Goal: Task Accomplishment & Management: Manage account settings

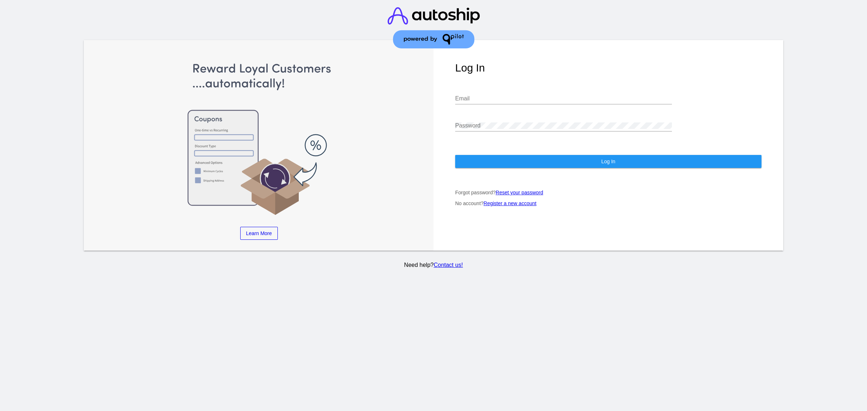
click at [518, 100] on div "Email" at bounding box center [563, 99] width 217 height 23
click at [520, 95] on input "Email" at bounding box center [563, 98] width 217 height 6
type input "[PERSON_NAME][EMAIL_ADDRESS][DOMAIN_NAME]"
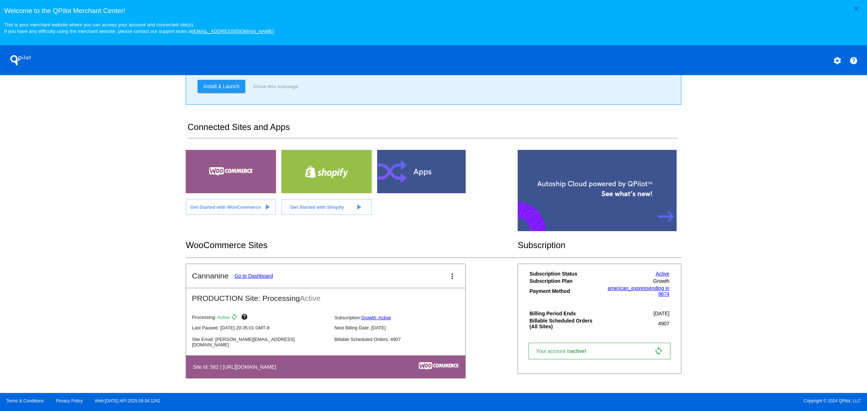
scroll to position [84, 0]
click at [248, 277] on link "Go to Dashboard" at bounding box center [253, 276] width 39 height 6
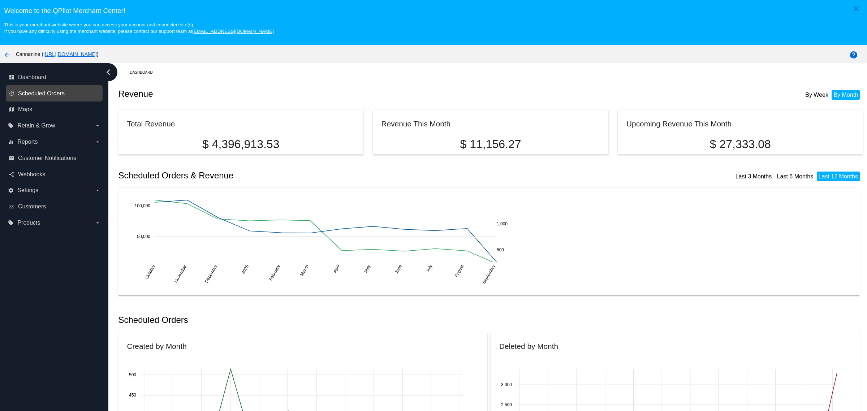
click at [56, 95] on span "Scheduled Orders" at bounding box center [41, 93] width 47 height 6
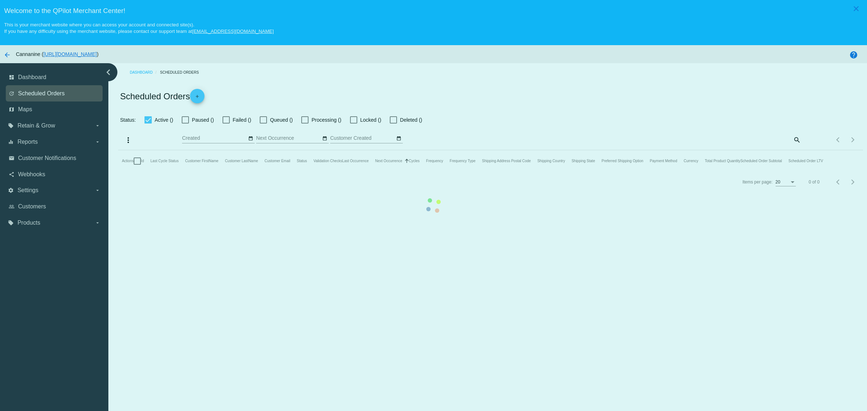
checkbox input "true"
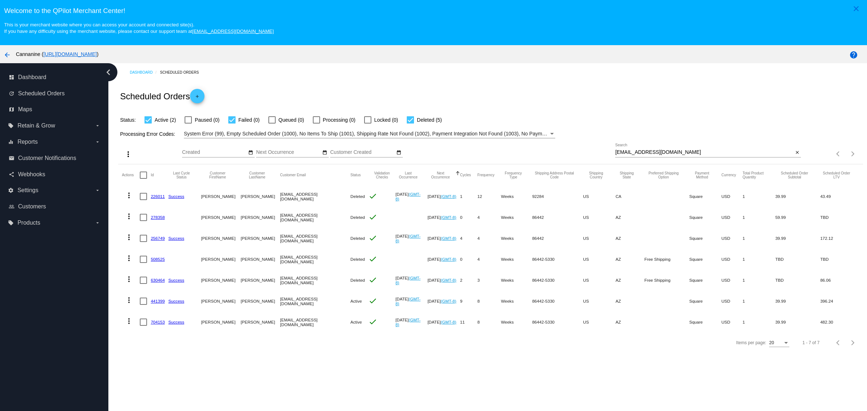
click at [663, 151] on div "[EMAIL_ADDRESS][DOMAIN_NAME] Search" at bounding box center [704, 150] width 178 height 14
click at [660, 155] on input "[EMAIL_ADDRESS][DOMAIN_NAME]" at bounding box center [704, 152] width 178 height 6
paste input "[EMAIL_ADDRESS][DOMAIN_NAME]"
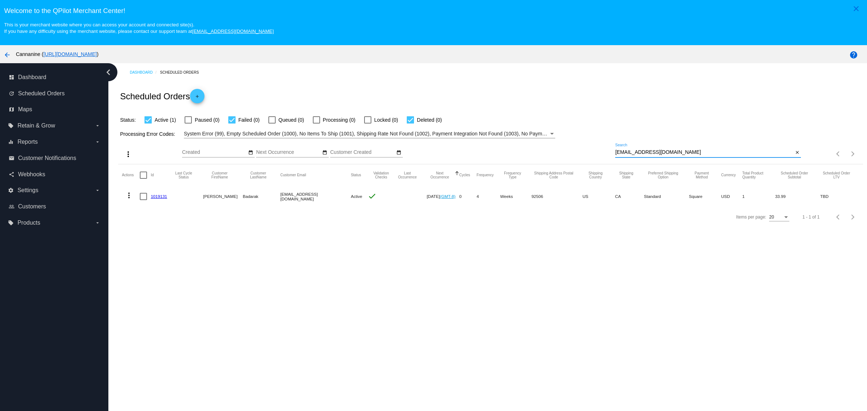
type input "[EMAIL_ADDRESS][DOMAIN_NAME]"
click at [44, 401] on div "dashboard Dashboard update Scheduled Orders map Maps local_offer Retain & Grow …" at bounding box center [54, 250] width 108 height 375
click at [147, 199] on mat-cell at bounding box center [145, 196] width 11 height 21
click at [145, 199] on div at bounding box center [143, 196] width 7 height 7
click at [143, 200] on input "checkbox" at bounding box center [143, 200] width 0 height 0
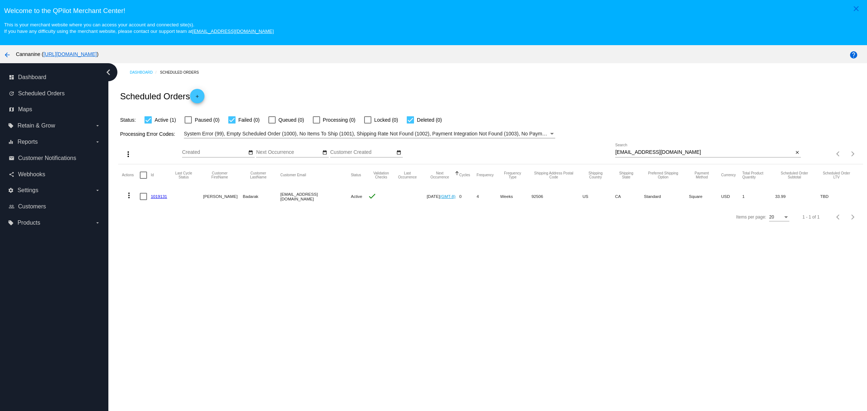
checkbox input "true"
click at [125, 200] on mat-icon "more_vert" at bounding box center [129, 195] width 9 height 9
click at [165, 284] on button "delete Delete" at bounding box center [158, 285] width 72 height 17
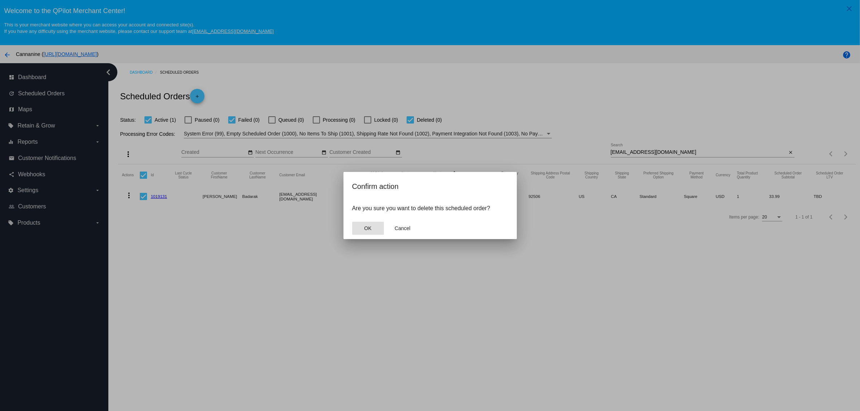
click at [371, 232] on button "OK" at bounding box center [368, 228] width 32 height 13
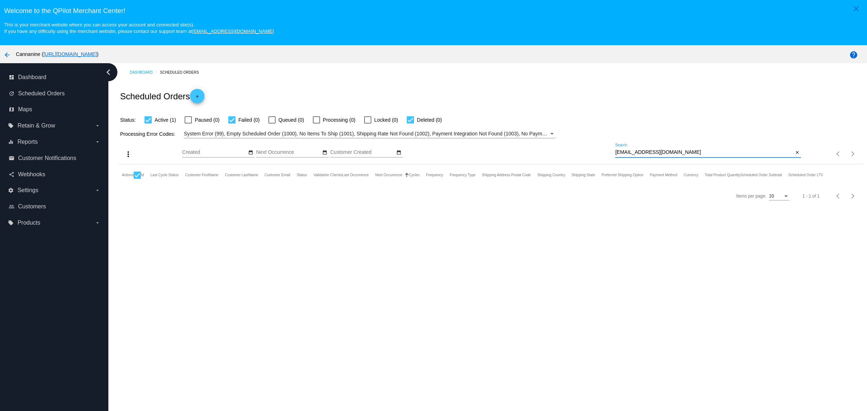
click at [660, 155] on input "[EMAIL_ADDRESS][DOMAIN_NAME]" at bounding box center [704, 152] width 178 height 6
type input "[EMAIL_ADDRESS][DOMAIN_NAME]"
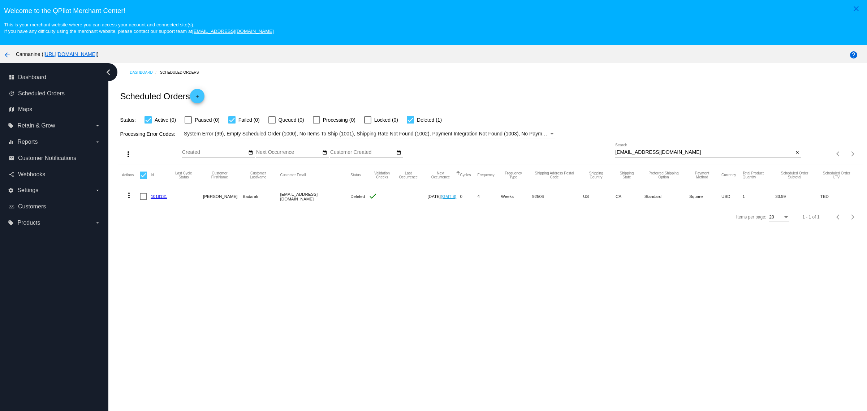
click at [524, 309] on div "Dashboard Scheduled Orders Scheduled Orders add Status: Active (0) Paused (0) F…" at bounding box center [487, 250] width 758 height 375
